Goal: Task Accomplishment & Management: Complete application form

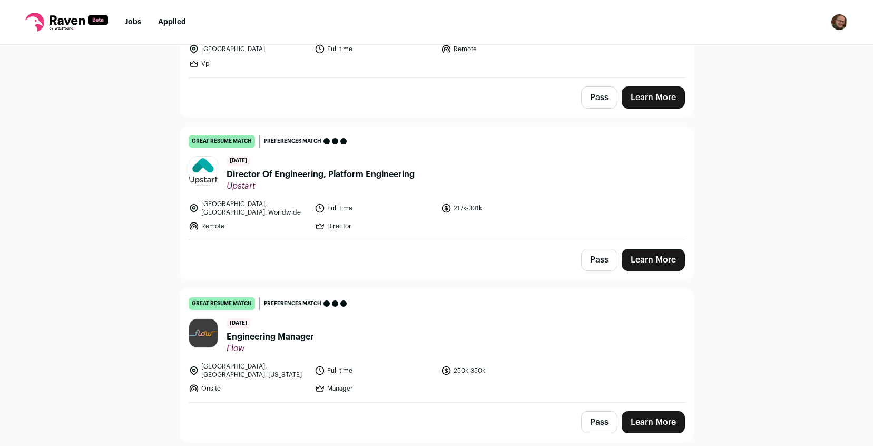
scroll to position [183, 0]
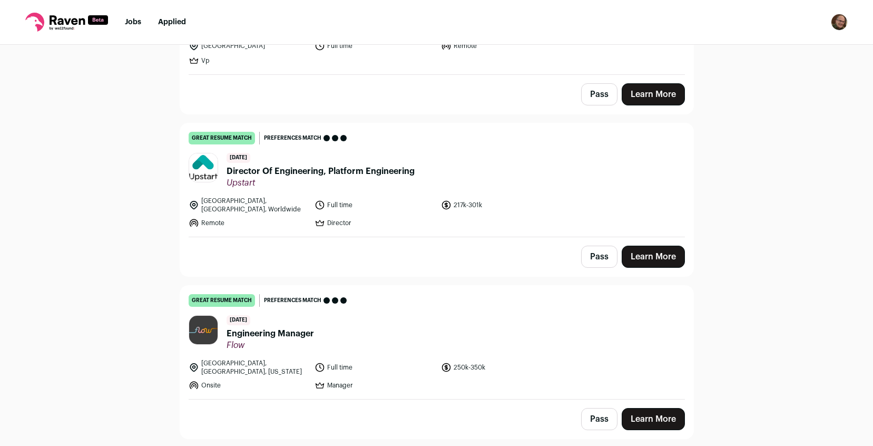
click at [306, 170] on span "Director Of Engineering, Platform Engineering" at bounding box center [321, 171] width 188 height 13
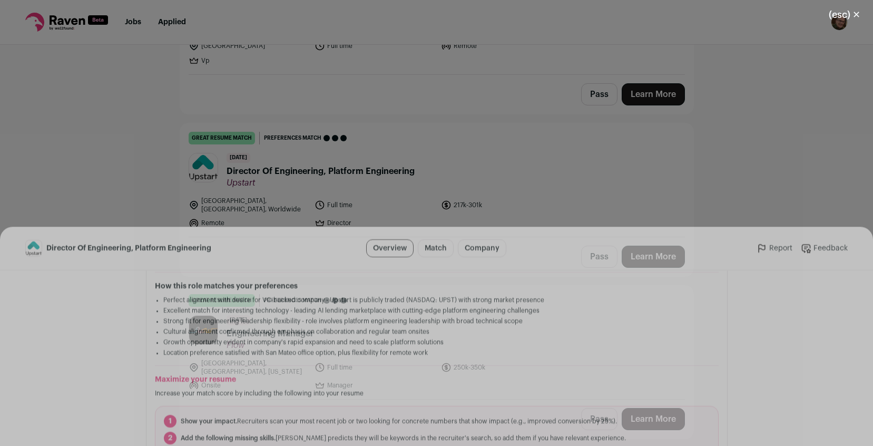
scroll to position [306, 0]
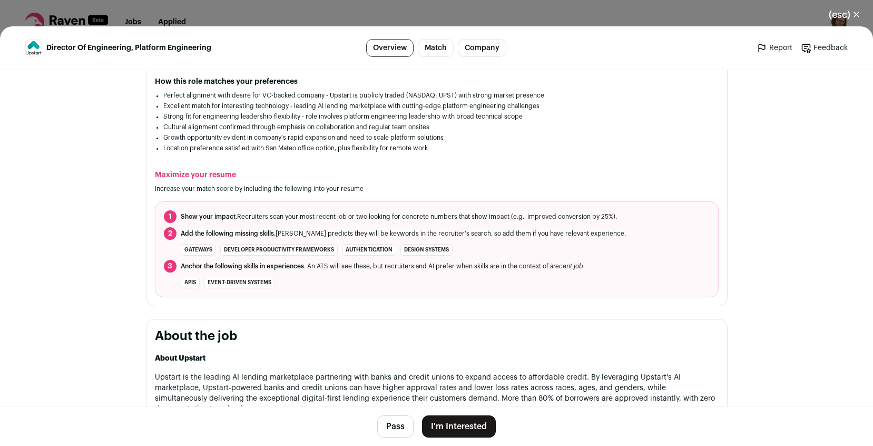
click at [474, 432] on button "I'm Interested" at bounding box center [459, 426] width 74 height 22
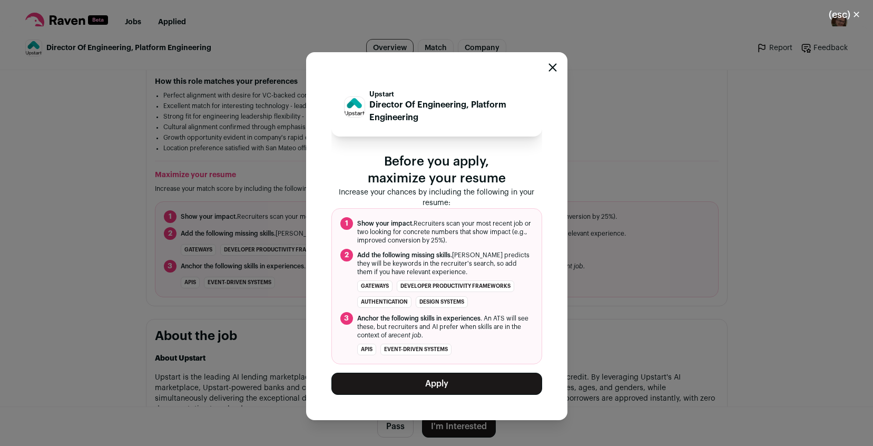
click at [454, 385] on button "Apply" at bounding box center [437, 384] width 211 height 22
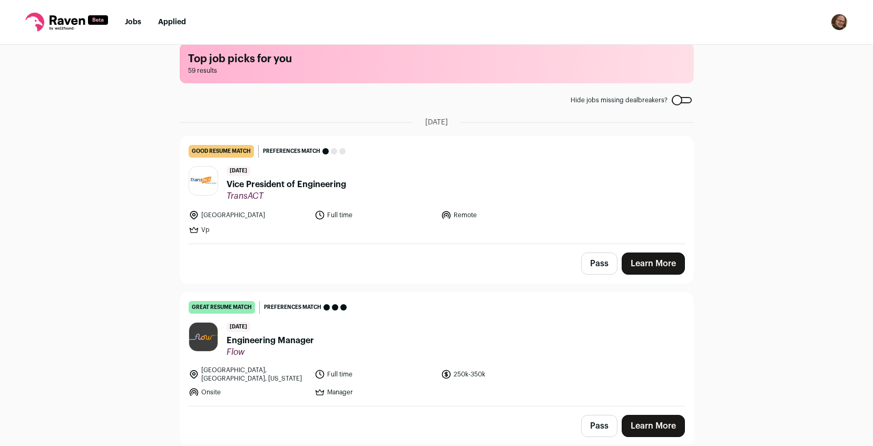
scroll to position [0, 0]
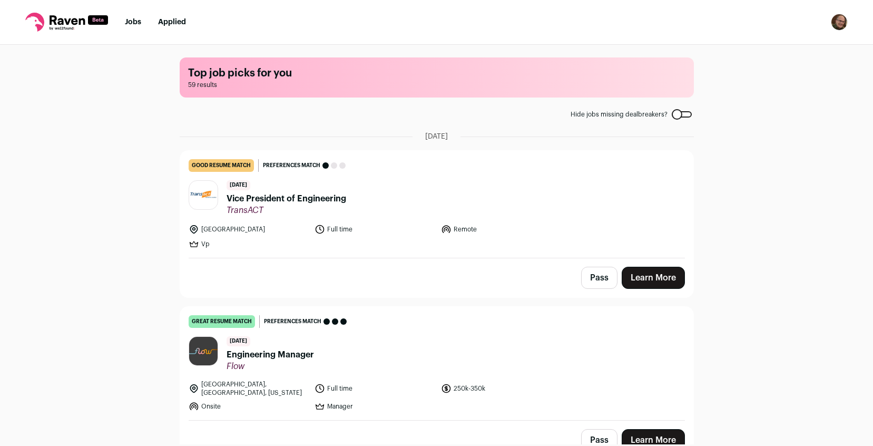
click at [155, 17] on ul "Jobs Applied" at bounding box center [155, 22] width 61 height 11
click at [179, 24] on link "Applied" at bounding box center [172, 21] width 28 height 7
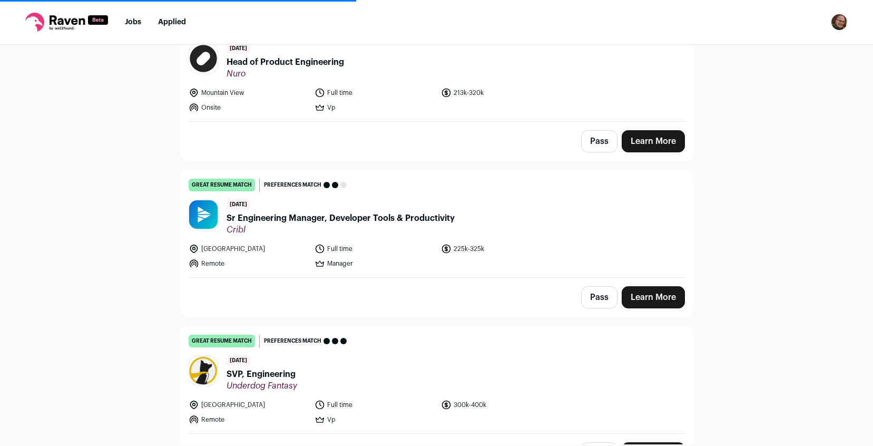
scroll to position [456, 0]
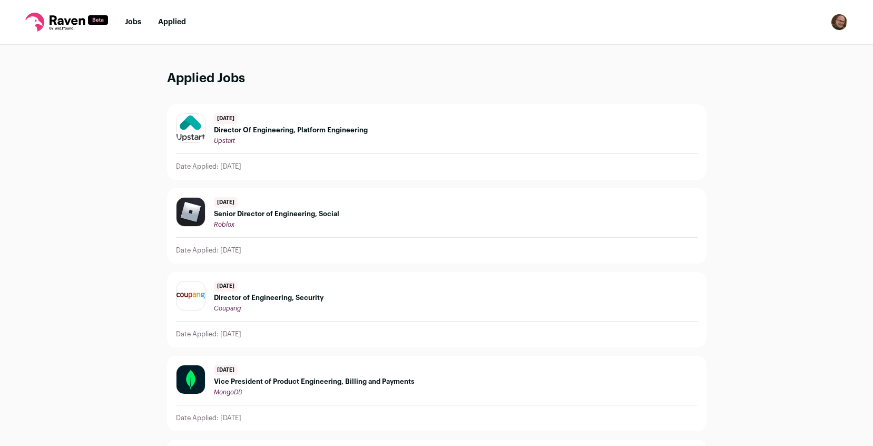
click at [135, 22] on link "Jobs" at bounding box center [133, 21] width 16 height 7
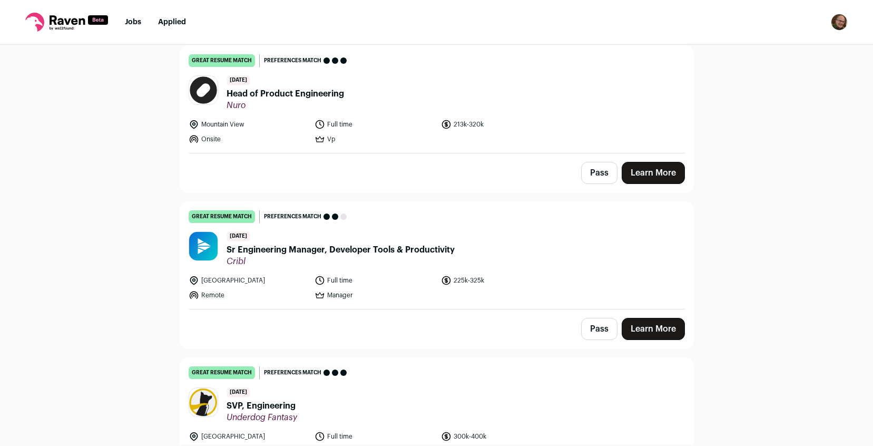
scroll to position [424, 0]
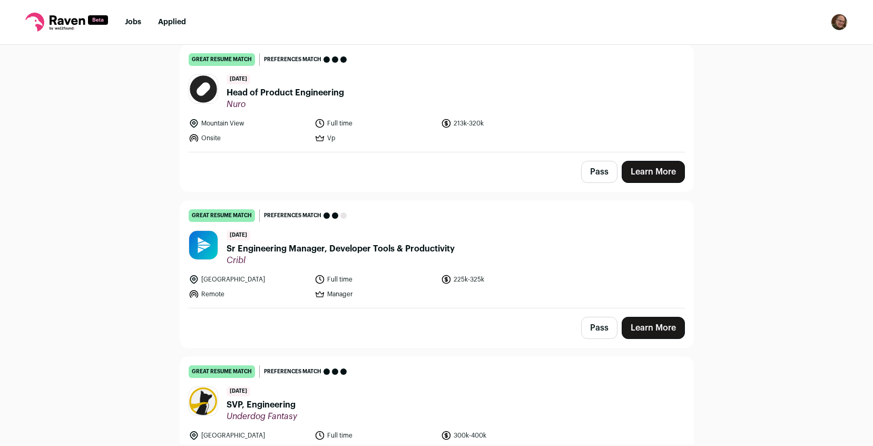
click at [335, 242] on span "Sr Engineering Manager, Developer Tools & Productivity" at bounding box center [341, 248] width 228 height 13
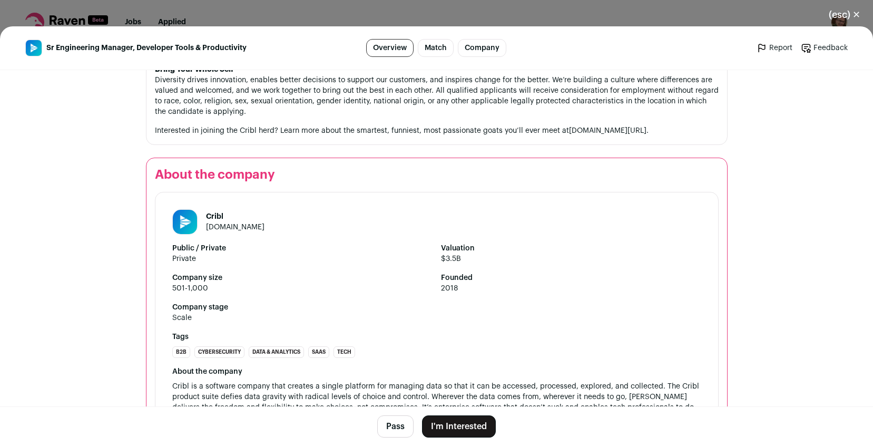
scroll to position [1176, 0]
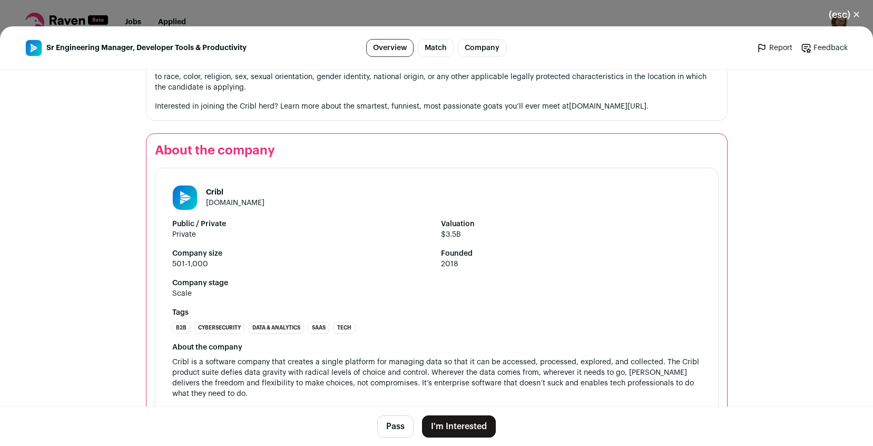
click at [468, 429] on button "I'm Interested" at bounding box center [459, 426] width 74 height 22
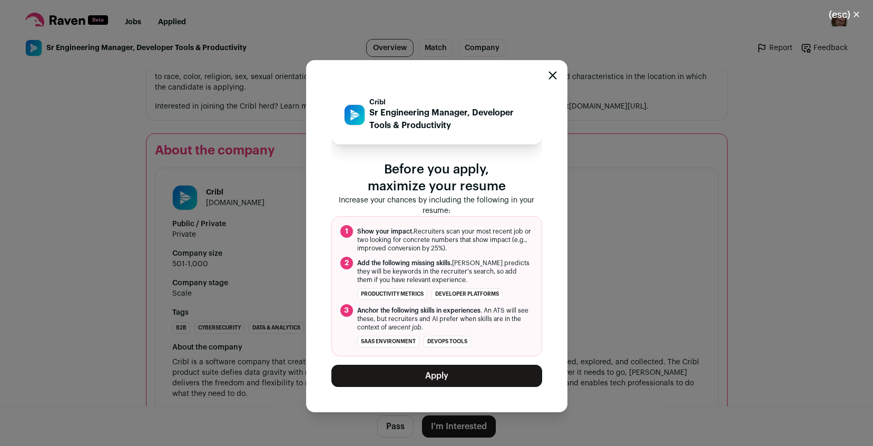
click at [440, 372] on button "Apply" at bounding box center [437, 376] width 211 height 22
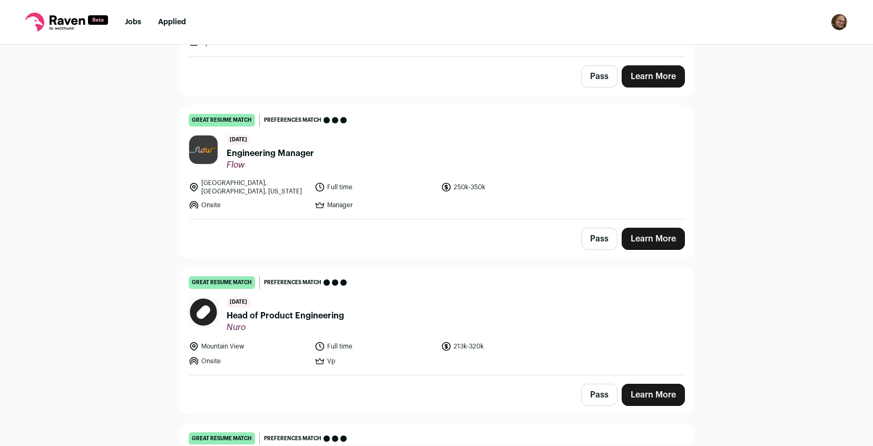
scroll to position [0, 0]
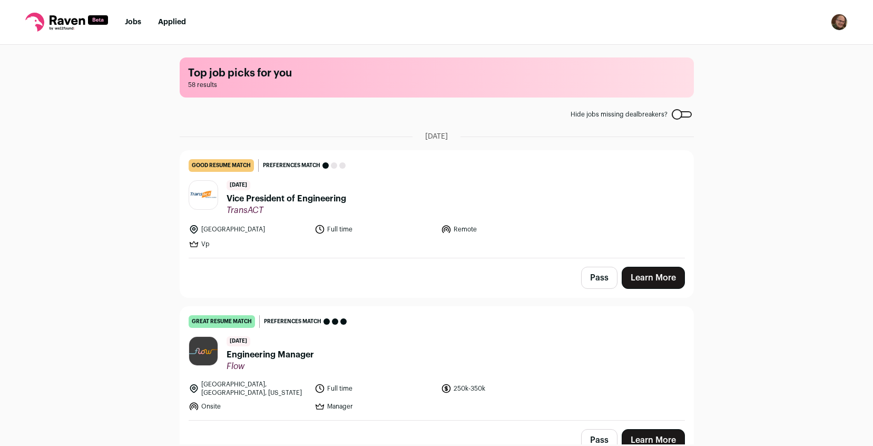
click at [174, 20] on link "Applied" at bounding box center [172, 21] width 28 height 7
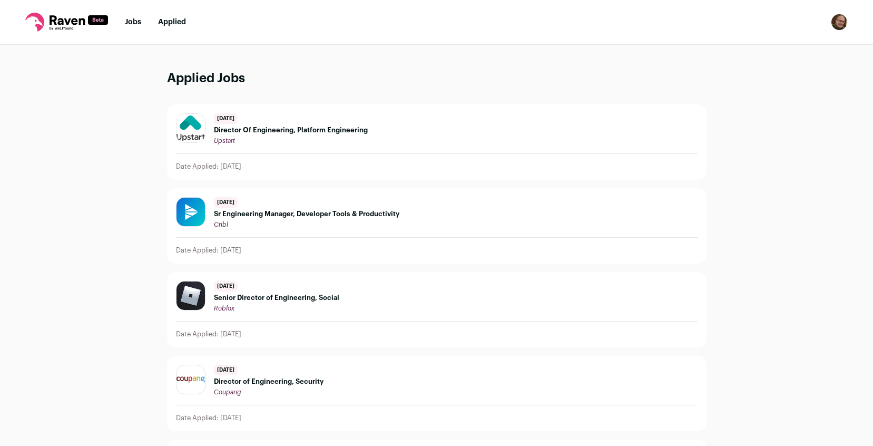
click at [252, 131] on span "Director Of Engineering, Platform Engineering" at bounding box center [291, 130] width 154 height 8
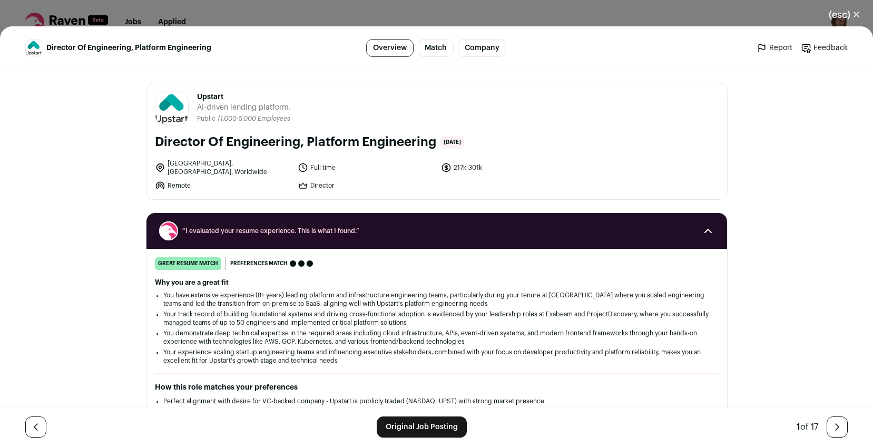
click at [858, 16] on button "(esc) ✕" at bounding box center [845, 14] width 57 height 23
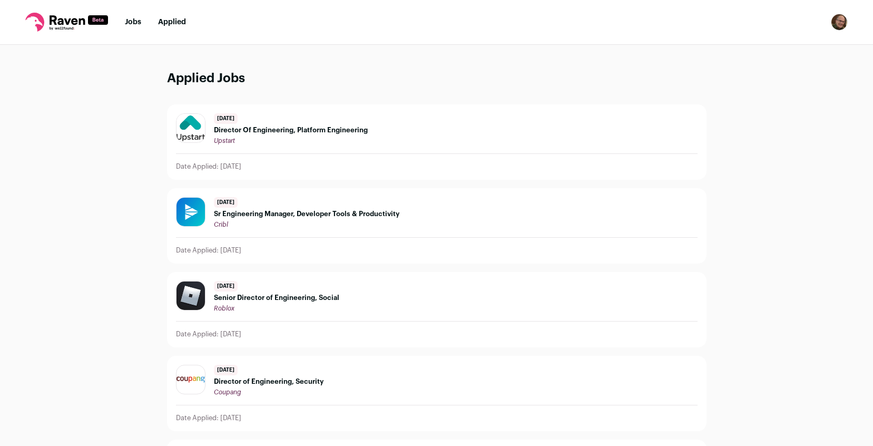
click at [138, 22] on link "Jobs" at bounding box center [133, 21] width 16 height 7
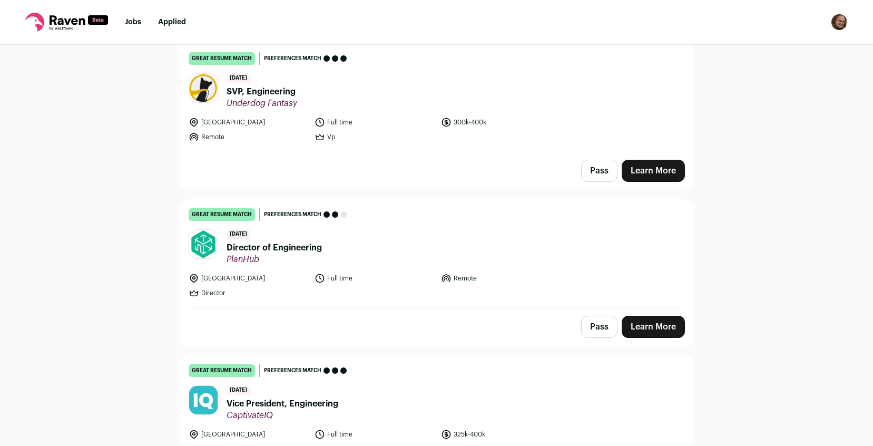
scroll to position [582, 0]
click at [276, 241] on span "Director of Engineering" at bounding box center [274, 247] width 95 height 13
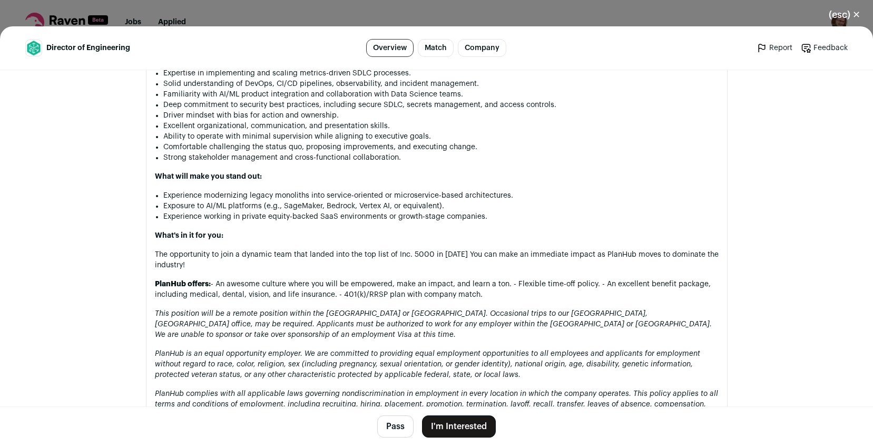
scroll to position [994, 0]
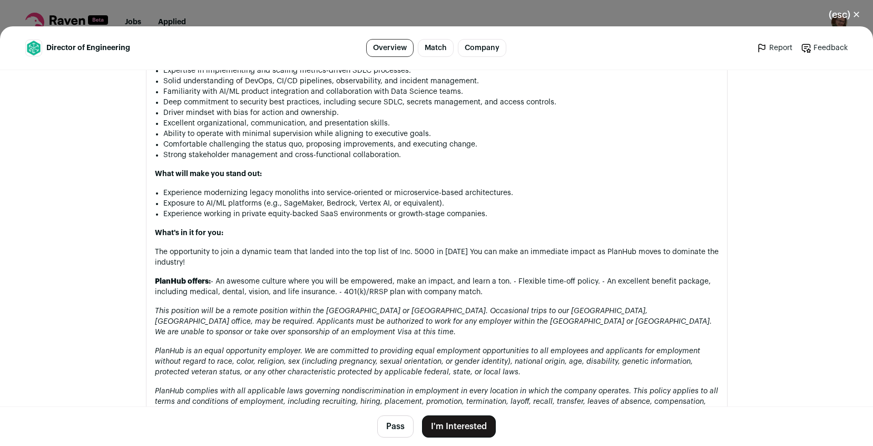
click at [472, 426] on button "I'm Interested" at bounding box center [459, 426] width 74 height 22
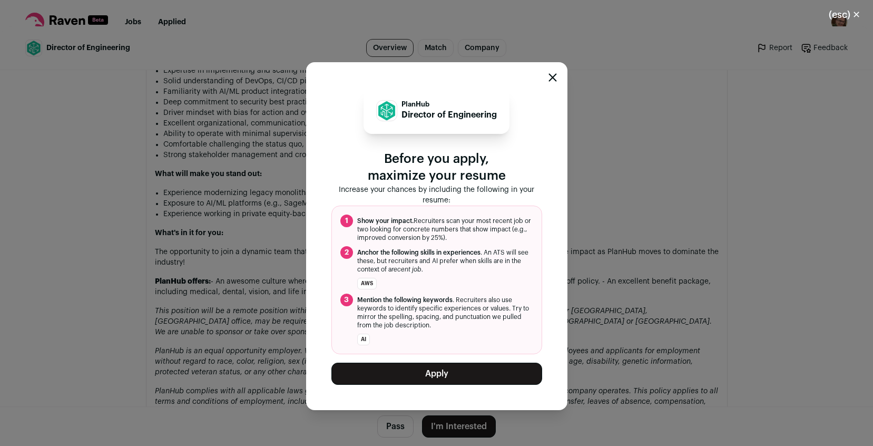
click at [460, 374] on button "Apply" at bounding box center [437, 374] width 211 height 22
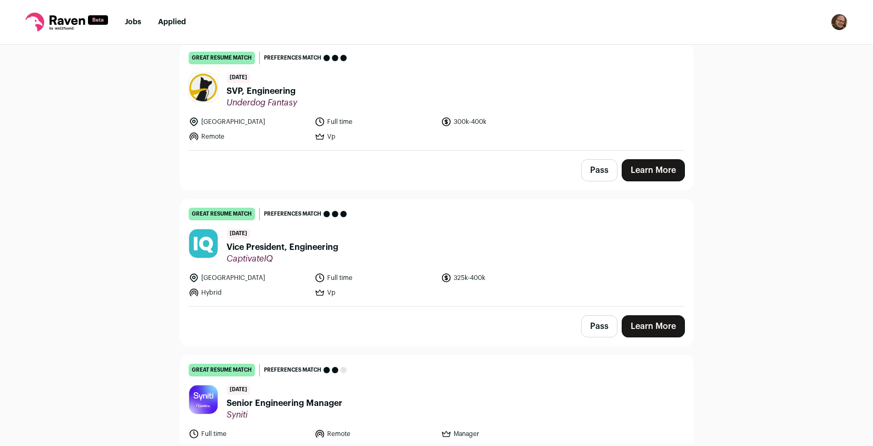
click at [175, 25] on link "Applied" at bounding box center [172, 21] width 28 height 7
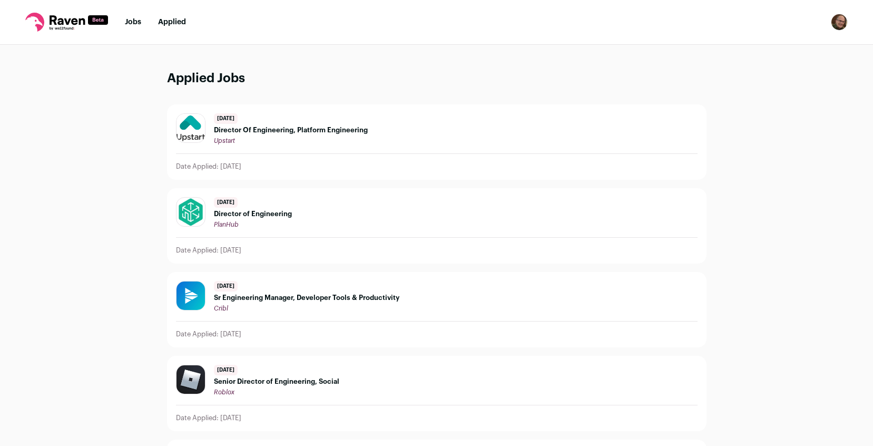
click at [138, 22] on link "Jobs" at bounding box center [133, 21] width 16 height 7
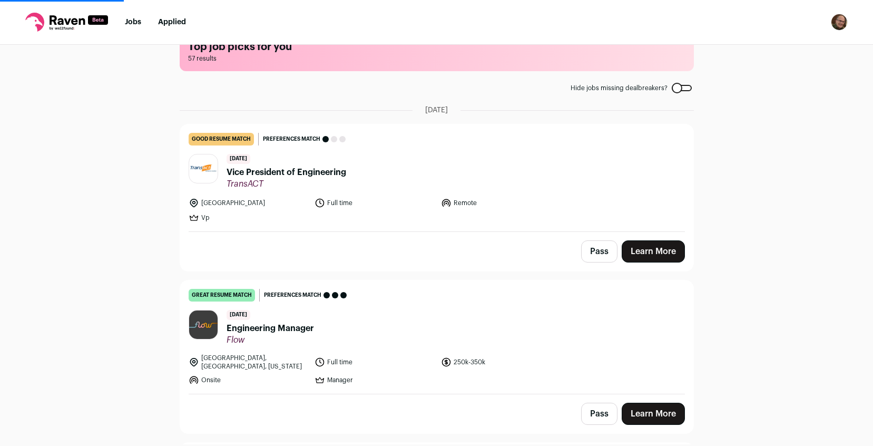
scroll to position [28, 0]
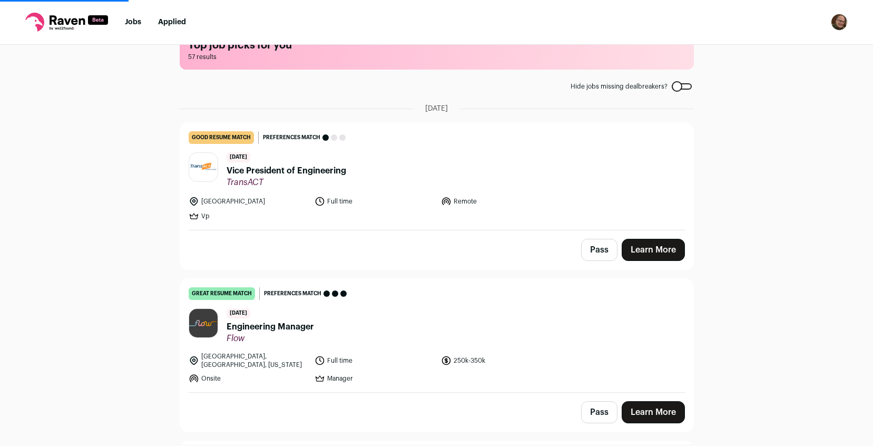
click at [291, 173] on span "Vice President of Engineering" at bounding box center [287, 170] width 120 height 13
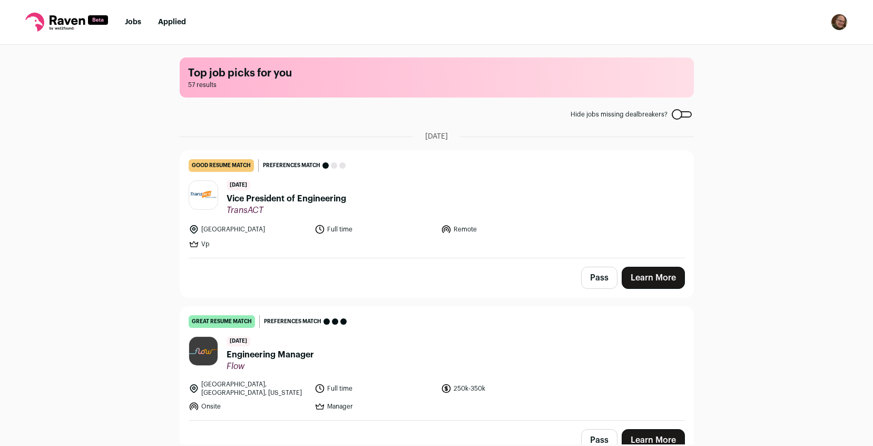
click at [266, 204] on span "Vice President of Engineering" at bounding box center [287, 198] width 120 height 13
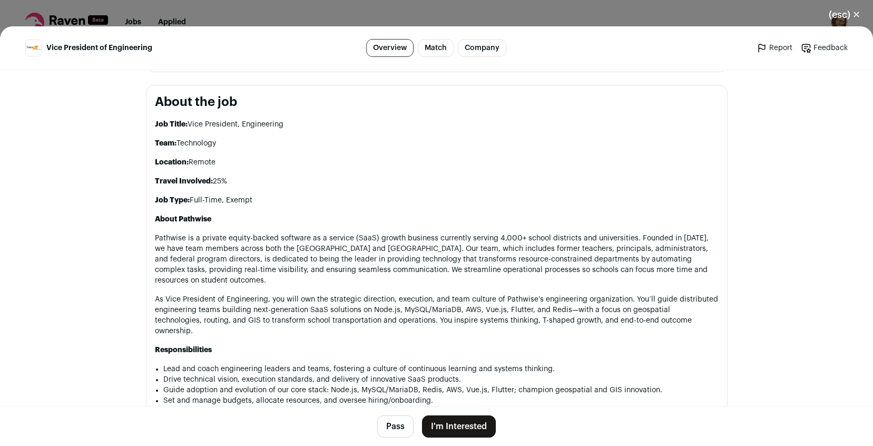
scroll to position [562, 0]
click at [848, 15] on button "(esc) ✕" at bounding box center [845, 14] width 57 height 23
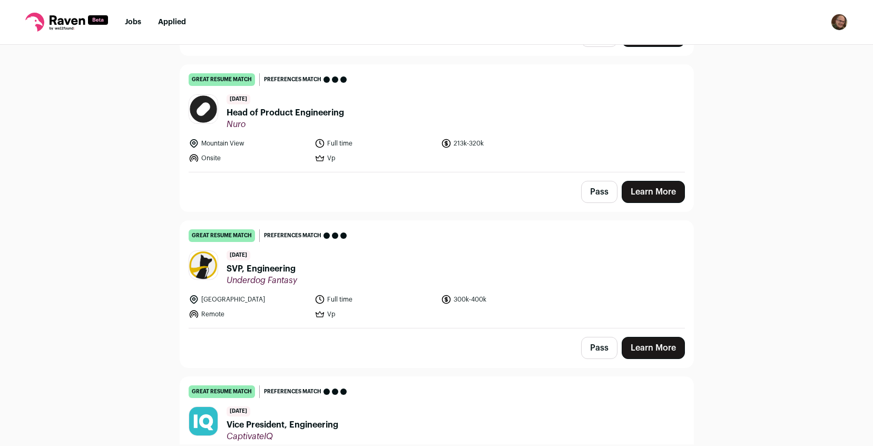
scroll to position [406, 0]
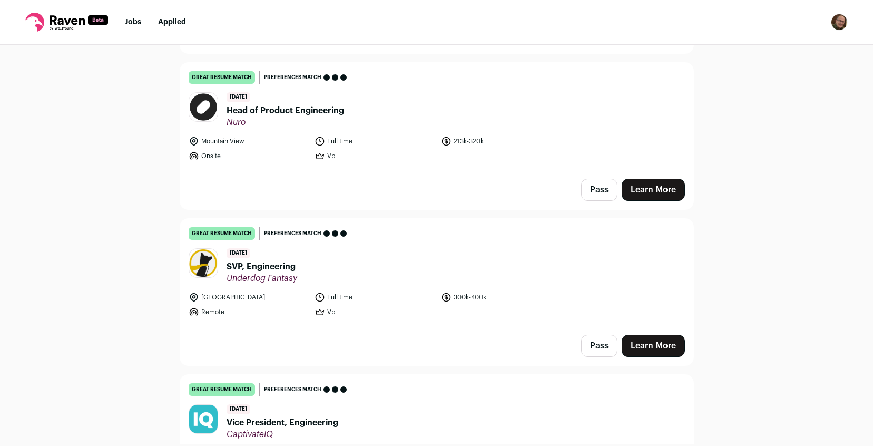
click at [296, 105] on span "Head of Product Engineering" at bounding box center [286, 110] width 118 height 13
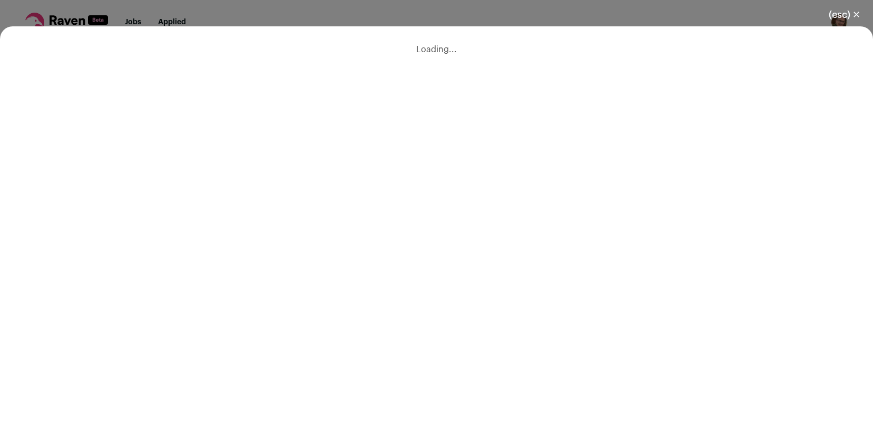
click at [837, 11] on button "(esc) ✕" at bounding box center [845, 14] width 57 height 23
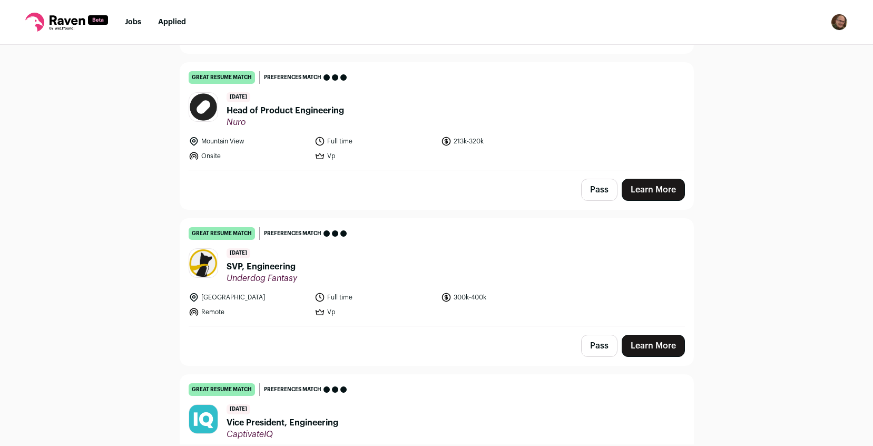
click at [269, 104] on span "Head of Product Engineering" at bounding box center [286, 110] width 118 height 13
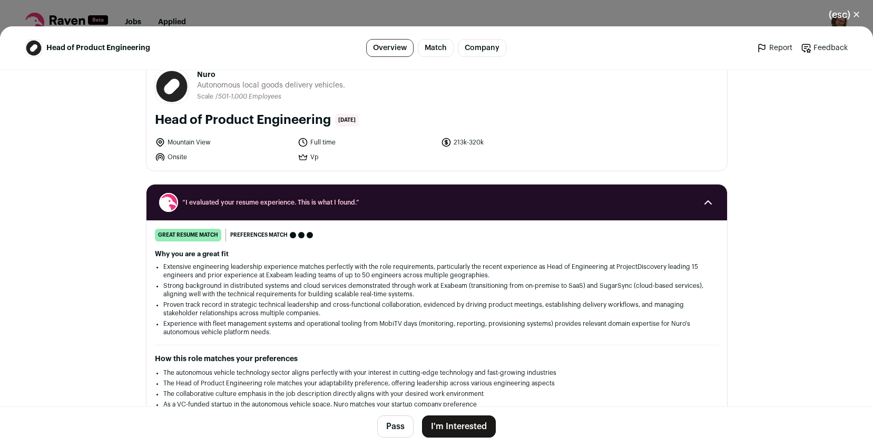
scroll to position [23, 0]
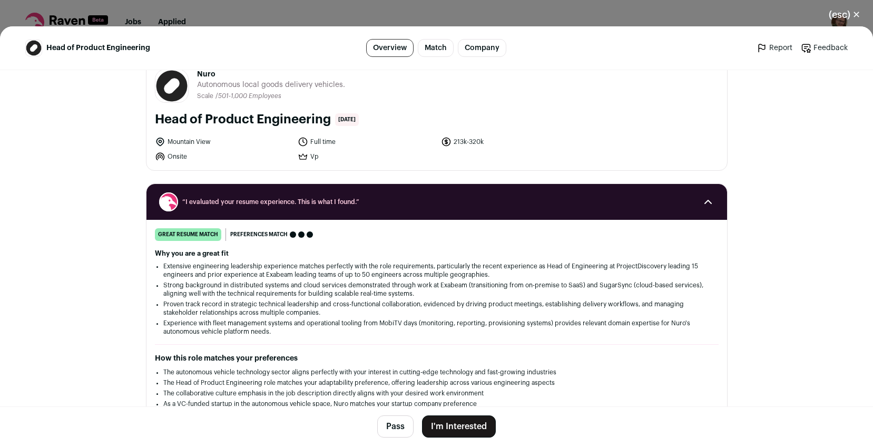
click at [448, 425] on button "I'm Interested" at bounding box center [459, 426] width 74 height 22
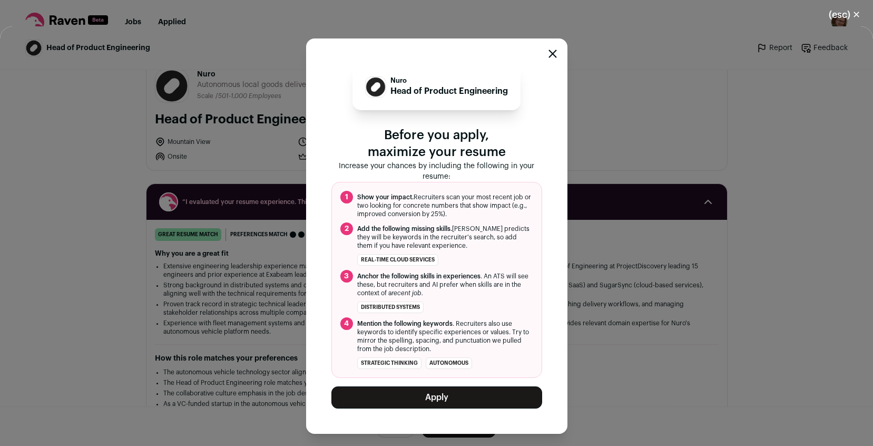
click at [441, 401] on button "Apply" at bounding box center [437, 397] width 211 height 22
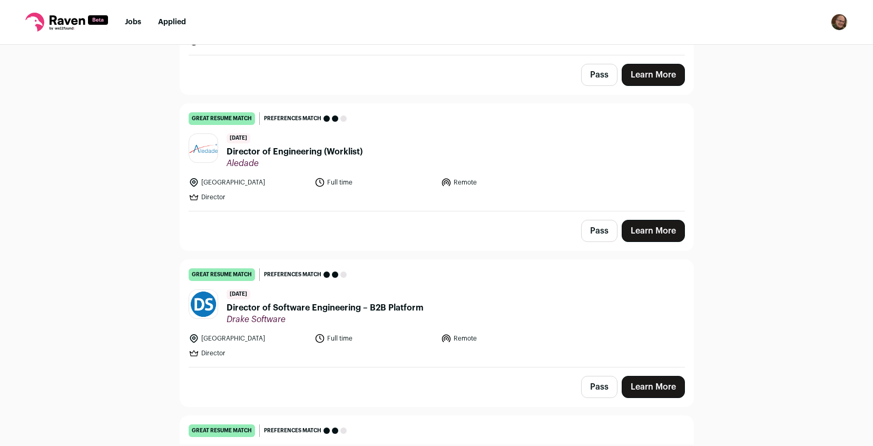
scroll to position [915, 0]
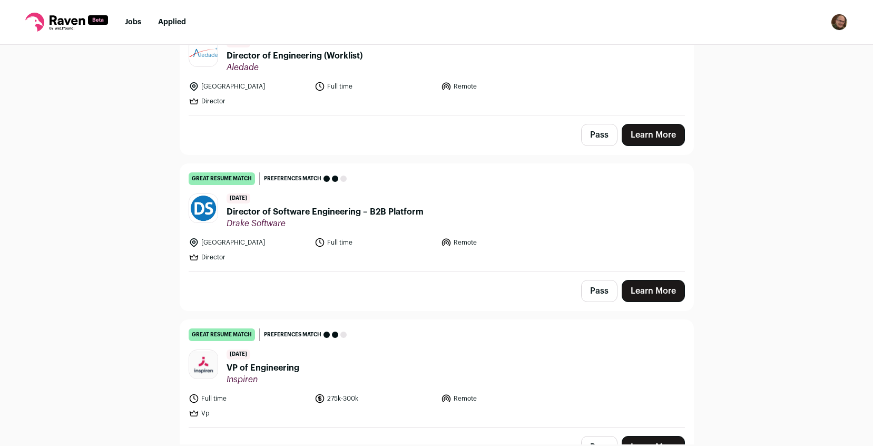
click at [305, 210] on span "Director of Software Engineering – B2B Platform" at bounding box center [325, 212] width 197 height 13
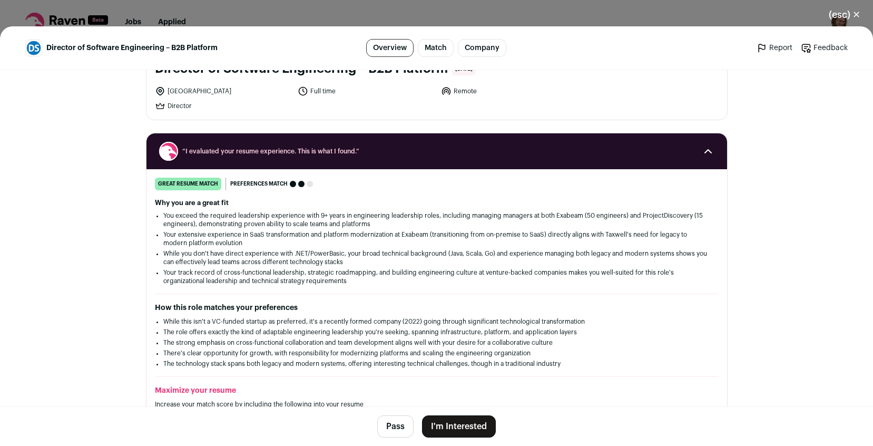
scroll to position [85, 0]
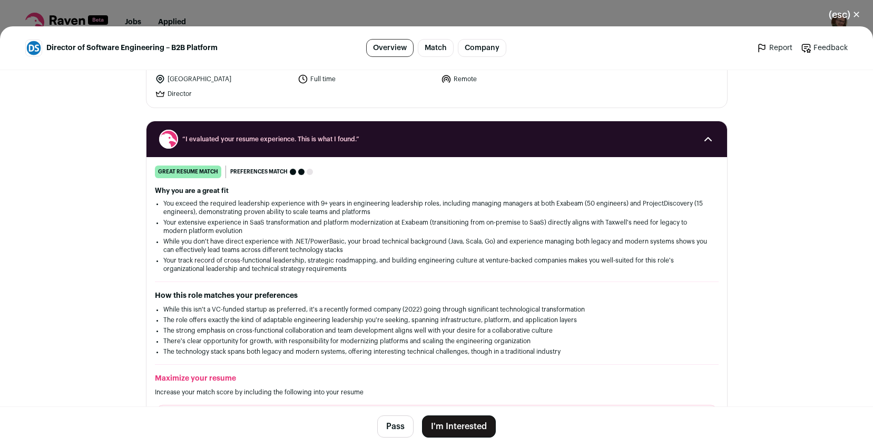
click at [844, 13] on button "(esc) ✕" at bounding box center [845, 14] width 57 height 23
